Goal: Transaction & Acquisition: Purchase product/service

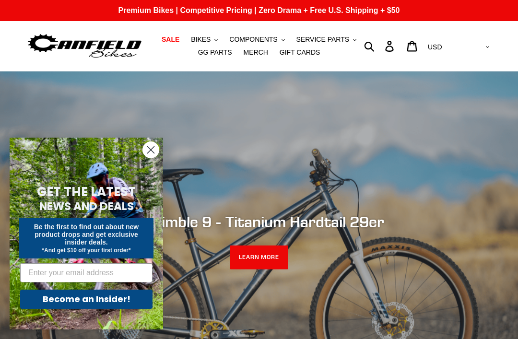
click at [153, 152] on icon "Close dialog" at bounding box center [151, 150] width 7 height 7
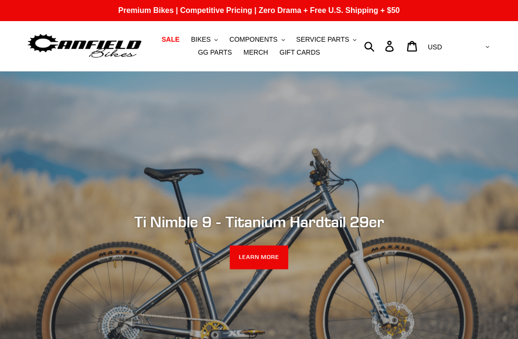
click at [222, 52] on span "GG PARTS" at bounding box center [215, 52] width 34 height 8
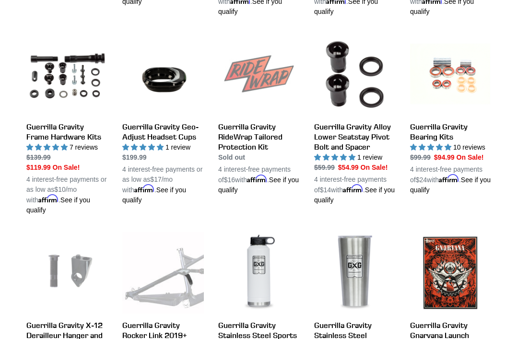
scroll to position [535, 0]
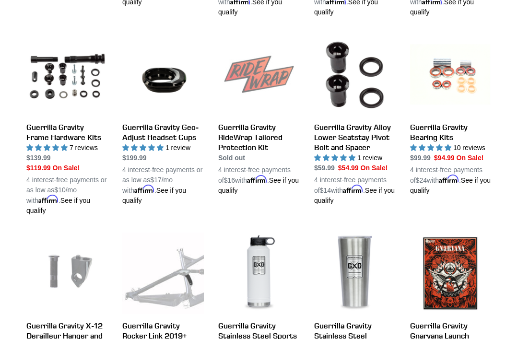
click at [457, 115] on link "Guerrilla Gravity Bearing Kits" at bounding box center [451, 115] width 82 height 162
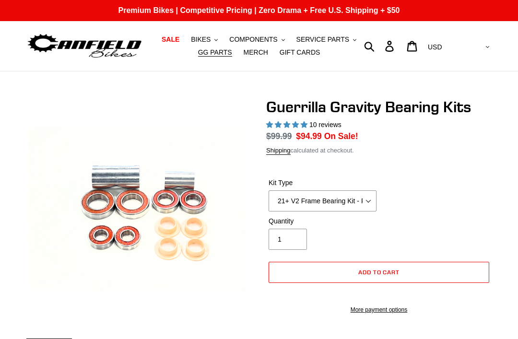
select select "highest-rating"
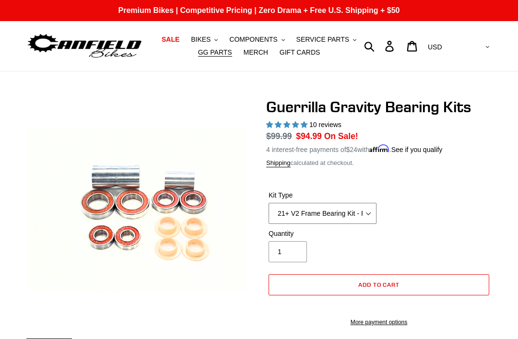
click at [353, 210] on select "21+ V2 Frame Bearing Kit - Revved Carbon Swingarm - In Stock 19+ V1 Frame Beari…" at bounding box center [323, 213] width 108 height 21
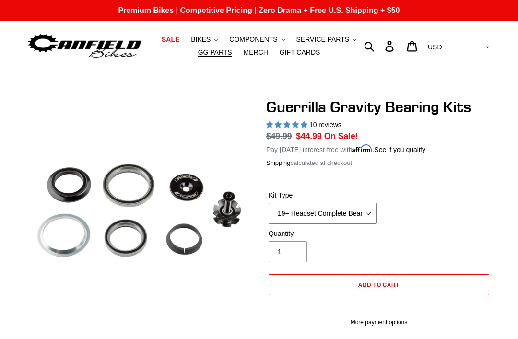
click at [367, 211] on select "21+ V2 Frame Bearing Kit - Revved Carbon Swingarm - In Stock 19+ V1 Frame Beari…" at bounding box center [323, 213] width 108 height 21
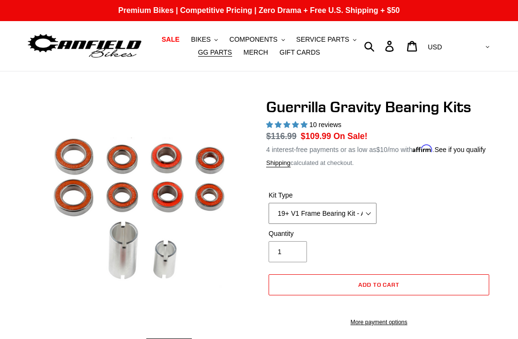
click at [358, 223] on select "21+ V2 Frame Bearing Kit - Revved Carbon Swingarm - In Stock 19+ V1 Frame Beari…" at bounding box center [323, 213] width 108 height 21
select select "21+ V2 Frame Bearing Kit - Revved Carbon Swingarm - In Stock"
